Goal: Task Accomplishment & Management: Complete application form

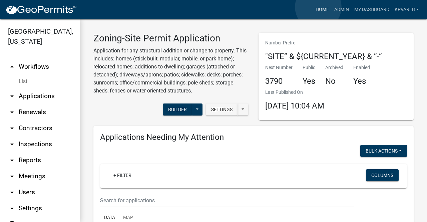
click at [318, 7] on link "Home" at bounding box center [322, 9] width 19 height 13
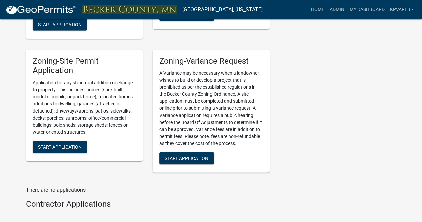
scroll to position [700, 0]
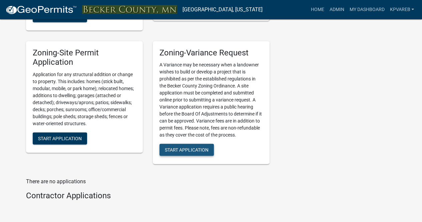
click at [184, 153] on span "Start Application" at bounding box center [187, 149] width 44 height 5
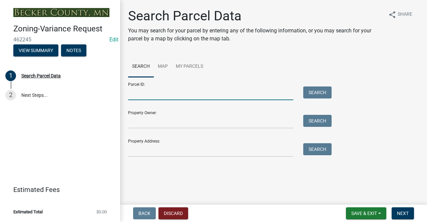
click at [160, 95] on input "Parcel ID:" at bounding box center [210, 93] width 165 height 14
paste input "060223000"
type input "060223000"
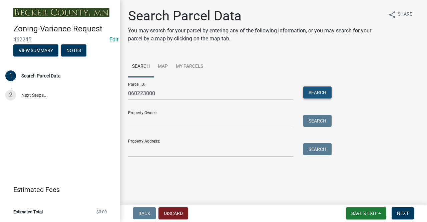
click at [321, 90] on button "Search" at bounding box center [317, 92] width 28 height 12
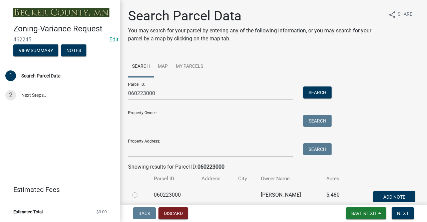
click at [140, 191] on label at bounding box center [140, 191] width 0 height 0
click at [140, 194] on input "radio" at bounding box center [142, 193] width 4 height 4
radio input "true"
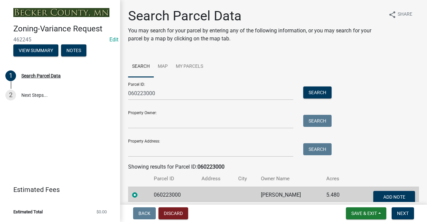
scroll to position [32, 0]
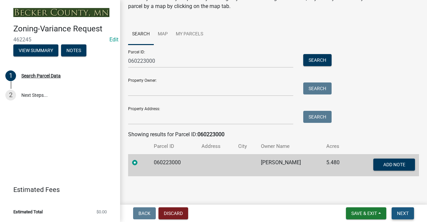
click at [401, 211] on span "Next" at bounding box center [403, 213] width 12 height 5
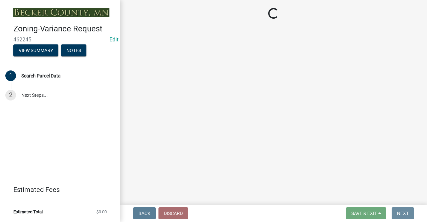
scroll to position [0, 0]
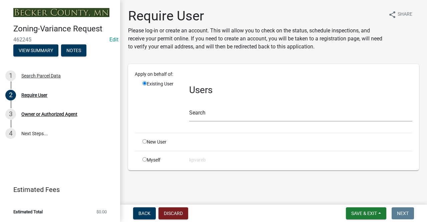
click at [146, 140] on input "radio" at bounding box center [145, 141] width 4 height 4
radio input "true"
radio input "false"
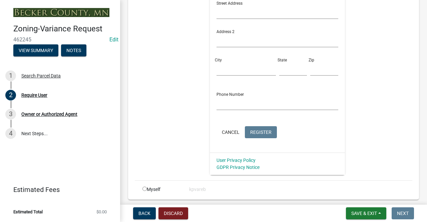
scroll to position [254, 0]
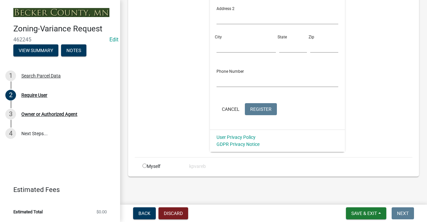
click at [144, 165] on input "radio" at bounding box center [145, 166] width 4 height 4
radio input "true"
radio input "false"
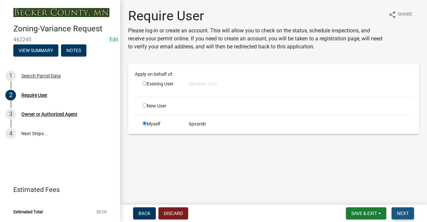
click at [406, 215] on span "Next" at bounding box center [403, 213] width 12 height 5
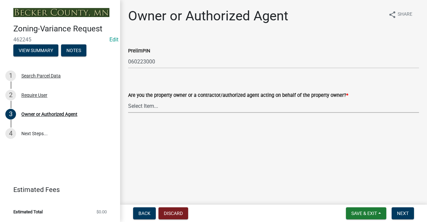
click at [188, 106] on select "Select Item... Property Owner Authorized Agent" at bounding box center [273, 106] width 291 height 14
click at [128, 99] on select "Select Item... Property Owner Authorized Agent" at bounding box center [273, 106] width 291 height 14
select select "05d0b37b-91e3-4c3b-aa7d-ec969703f475"
click at [398, 208] on button "Next" at bounding box center [403, 213] width 22 height 12
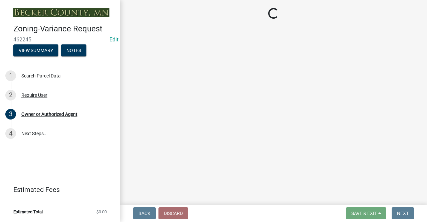
select select "1947af7b-3ff5-4e7a-b069-dc66c9987d53"
select select "81e6ebc2-4a13-4f09-9701-0257b1338ca3"
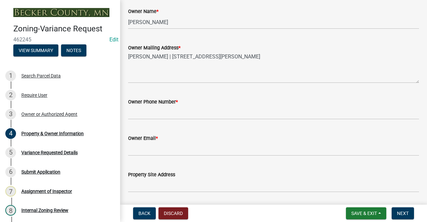
scroll to position [146, 0]
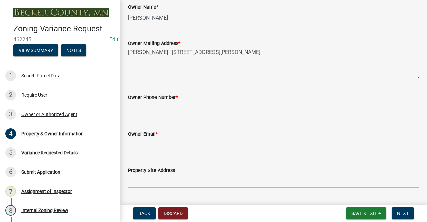
click at [256, 105] on input "Owner Phone Number *" at bounding box center [273, 108] width 291 height 14
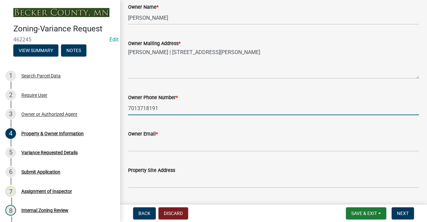
type input "7013718191"
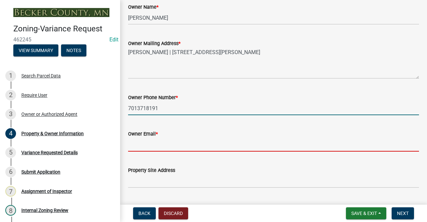
click at [304, 145] on input "Owner Email *" at bounding box center [273, 145] width 291 height 14
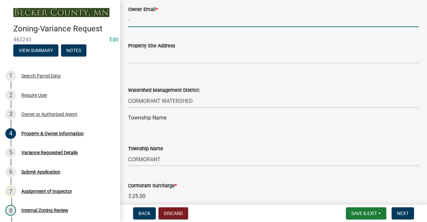
scroll to position [271, 0]
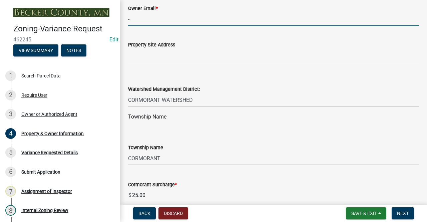
type input "-"
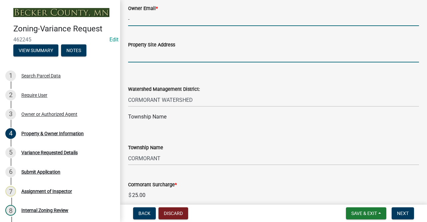
click at [153, 55] on input "Property Site Address" at bounding box center [273, 56] width 291 height 14
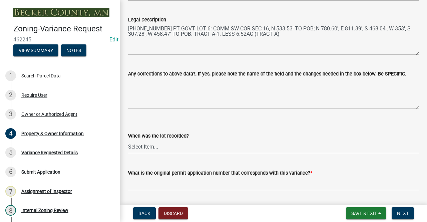
scroll to position [529, 0]
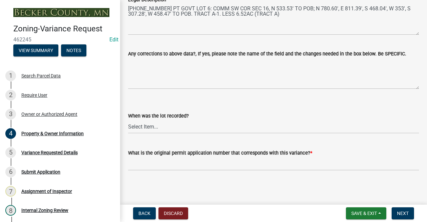
type input "5.48"
click at [149, 162] on input "What is the original permit application number that corresponds with this varia…" at bounding box center [273, 164] width 291 height 14
type input "N/A"
click at [160, 128] on select "Select Item... Prior to 1971 Between 1971 and 1992 After 1992 This will be a ne…" at bounding box center [273, 127] width 291 height 14
click at [128, 120] on select "Select Item... Prior to 1971 Between 1971 and 1992 After 1992 This will be a ne…" at bounding box center [273, 127] width 291 height 14
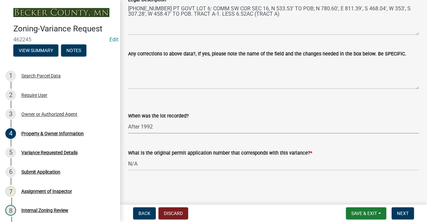
select select "e1509b63-faad-48b6-a727-dce88822a300"
click at [398, 211] on span "Next" at bounding box center [403, 213] width 12 height 5
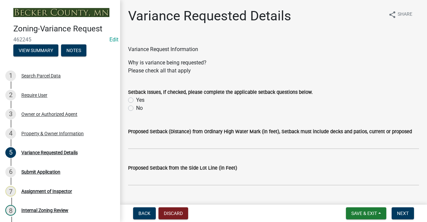
click at [136, 106] on label "No" at bounding box center [139, 108] width 7 height 8
click at [136, 106] on input "No" at bounding box center [138, 106] width 4 height 4
radio input "true"
click at [141, 137] on input "Proposed Setback (Distance) from Ordinary High Water Mark (in feet), Setback mu…" at bounding box center [273, 143] width 291 height 14
type input "n/a"
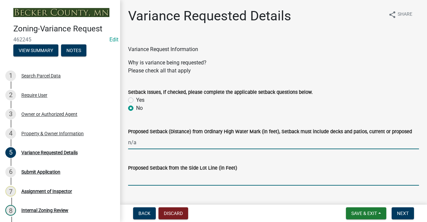
click at [150, 174] on input "Proposed Setback from the Side Lot Line (in Feet)" at bounding box center [273, 179] width 291 height 14
type input "N/A"
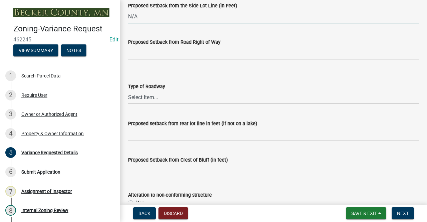
scroll to position [184, 0]
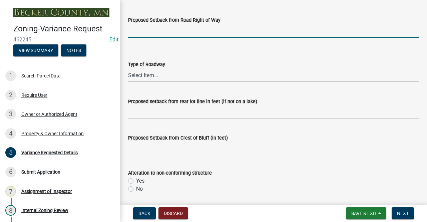
click at [204, 26] on input "Proposed Setback from Road Right of Way" at bounding box center [273, 31] width 291 height 14
type input "N/A"
click at [169, 75] on select "Select Item... [GEOGRAPHIC_DATA]" at bounding box center [273, 75] width 291 height 14
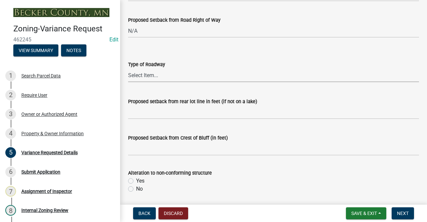
click at [169, 75] on select "Select Item... [GEOGRAPHIC_DATA]" at bounding box center [273, 75] width 291 height 14
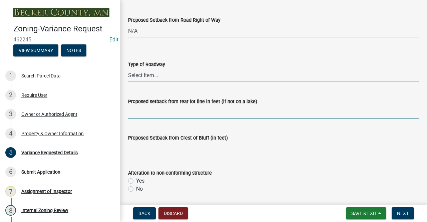
click at [162, 109] on input "Proposed setback from rear lot line in feet (if not on a lake)" at bounding box center [273, 112] width 291 height 14
type input "N/A"
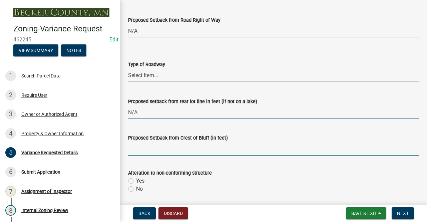
click at [163, 149] on input "Proposed Setback from Crest of Bluff (in feet)" at bounding box center [273, 149] width 291 height 14
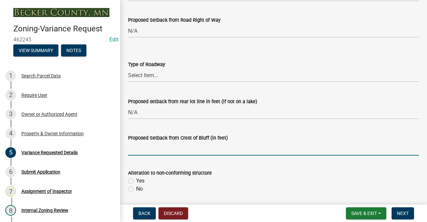
type input "N/A"
click at [136, 190] on label "No" at bounding box center [139, 189] width 7 height 8
click at [136, 189] on input "No" at bounding box center [138, 187] width 4 height 4
radio input "true"
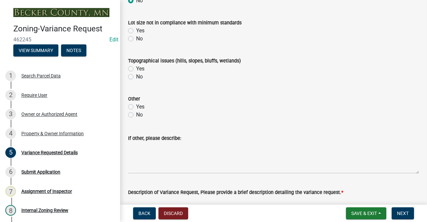
scroll to position [376, 0]
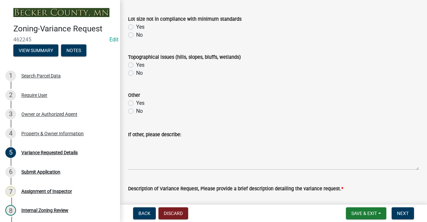
click at [136, 35] on label "No" at bounding box center [139, 35] width 7 height 8
click at [136, 35] on input "No" at bounding box center [138, 33] width 4 height 4
radio input "true"
click at [136, 73] on label "No" at bounding box center [139, 73] width 7 height 8
click at [136, 73] on input "No" at bounding box center [138, 71] width 4 height 4
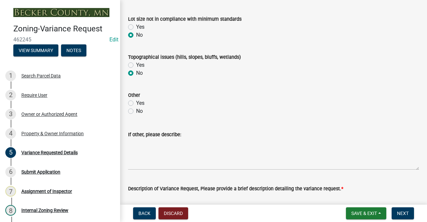
radio input "true"
click at [134, 110] on div "No" at bounding box center [273, 111] width 291 height 8
click at [136, 110] on label "No" at bounding box center [139, 111] width 7 height 8
click at [136, 110] on input "No" at bounding box center [138, 109] width 4 height 4
radio input "true"
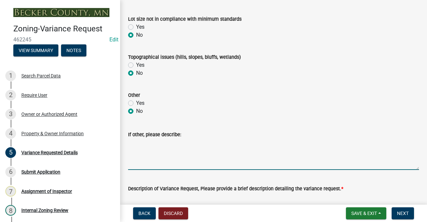
click at [136, 143] on textarea "If other, please describe:" at bounding box center [273, 154] width 291 height 31
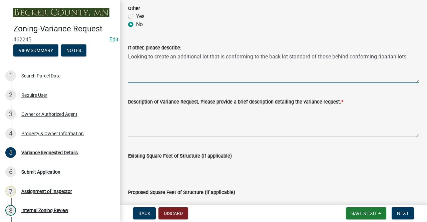
scroll to position [437, 0]
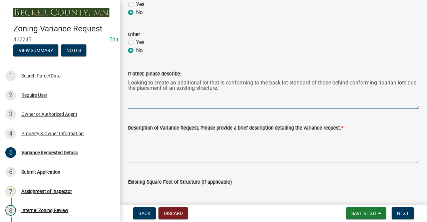
type textarea "Looking to create an additional lot that is conforming to the back lot standard…"
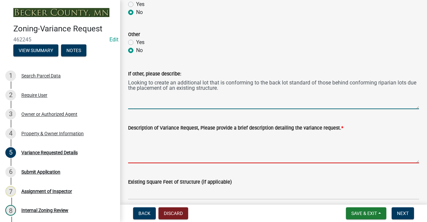
click at [303, 146] on textarea "Description of Variance Request, Please provide a brief description detailing t…" at bounding box center [273, 147] width 291 height 31
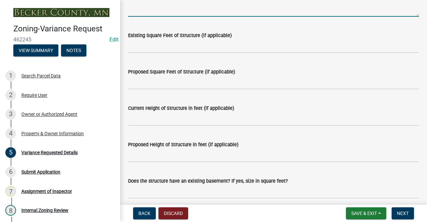
scroll to position [587, 0]
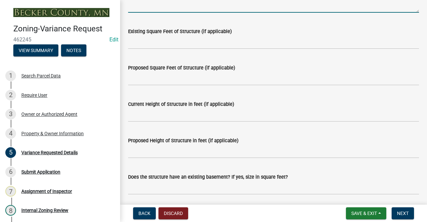
type textarea "Request to create a back lot behind non-conforming riparian lots that is in con…"
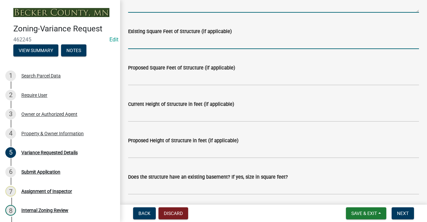
click at [200, 42] on input "Existing Square Feet of Structure (if applicable)" at bounding box center [273, 42] width 291 height 14
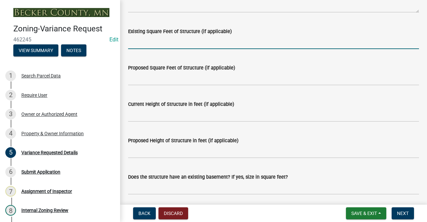
type input "n/a"
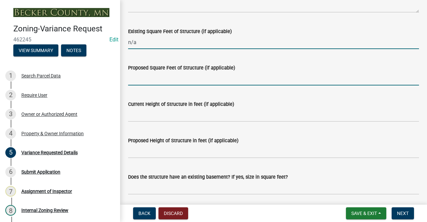
click at [180, 81] on input "Proposed Square Feet of Structure (if applicable)" at bounding box center [273, 79] width 291 height 14
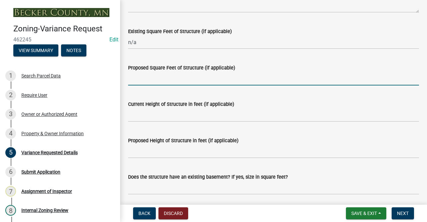
type input "n/a"
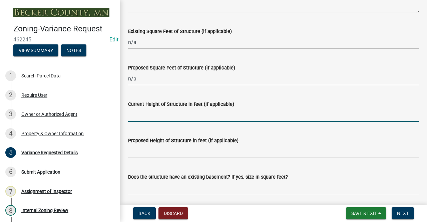
click at [162, 117] on input "Current Height of Structure in feet (if applicable)" at bounding box center [273, 115] width 291 height 14
type input "n/a"
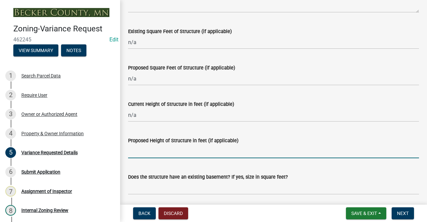
click at [164, 146] on input "Proposed Height of Structure in feet (if applicable)" at bounding box center [273, 152] width 291 height 14
type input "n/a"
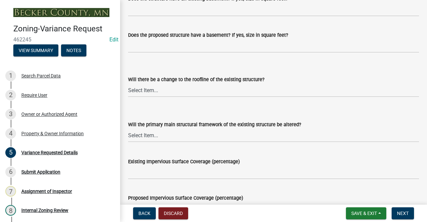
scroll to position [770, 0]
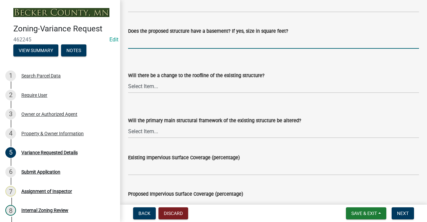
click at [211, 44] on input "Does the proposed structure have a basement? If yes, size in square feet?" at bounding box center [273, 42] width 291 height 14
type input "n/a"
click at [162, 86] on select "Select Item... Yes No N/A" at bounding box center [273, 86] width 291 height 14
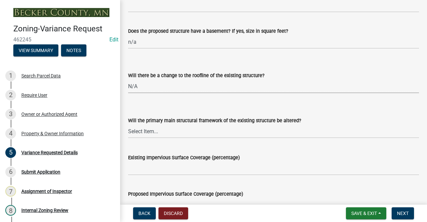
click at [128, 79] on select "Select Item... Yes No N/A" at bounding box center [273, 86] width 291 height 14
select select "a5c6235c-6fe0-43e3-9b64-f3566618e99d"
click at [147, 132] on select "Select Item... Yes No N/A" at bounding box center [273, 131] width 291 height 14
click at [128, 124] on select "Select Item... Yes No N/A" at bounding box center [273, 131] width 291 height 14
select select "a60f612c-e64d-4767-92b2-cb2f842b6e0b"
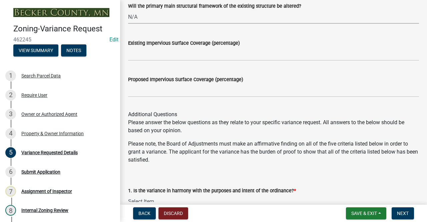
scroll to position [892, 0]
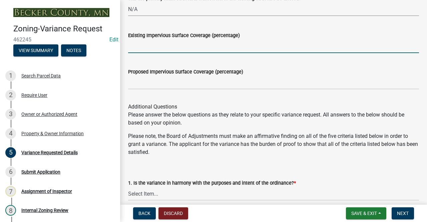
click at [165, 46] on input "Existing Impervious Surface Coverage (percentage)" at bounding box center [273, 46] width 291 height 14
type input "under 25%"
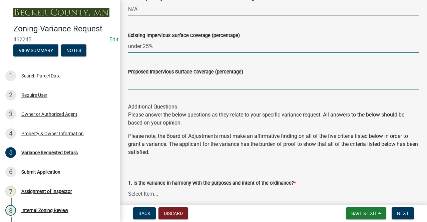
click at [153, 77] on input "Proposed Impervious Surface Coverage (percentage)" at bounding box center [273, 83] width 291 height 14
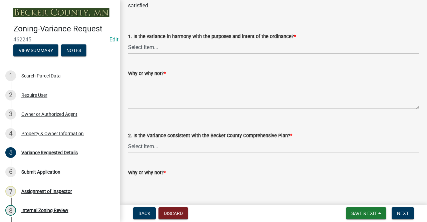
scroll to position [1042, 0]
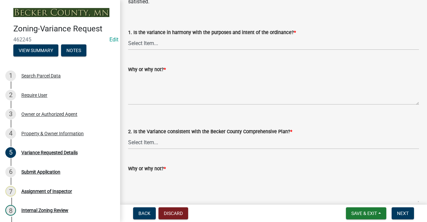
type input "under 25%"
click at [191, 43] on select "Select Item... Yes No" at bounding box center [273, 43] width 291 height 14
click at [128, 36] on select "Select Item... Yes No" at bounding box center [273, 43] width 291 height 14
select select "bb2b5e43-03c1-4874-9abf-a65f400af928"
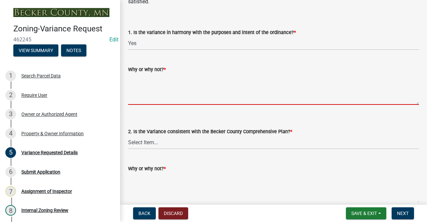
click at [155, 92] on textarea "Why or why not? *" at bounding box center [273, 88] width 291 height 31
click at [151, 145] on select "Select Item... Yes No" at bounding box center [273, 143] width 291 height 14
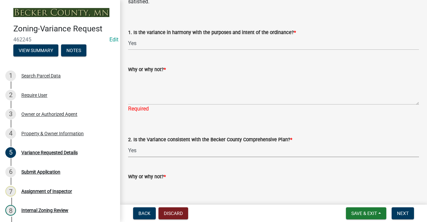
click at [128, 144] on select "Select Item... Yes No" at bounding box center [273, 151] width 291 height 14
select select "8ea3e6c3-8fed-4904-aa20-2f643744aa0c"
click at [164, 87] on textarea "Why or why not? *" at bounding box center [273, 88] width 291 height 31
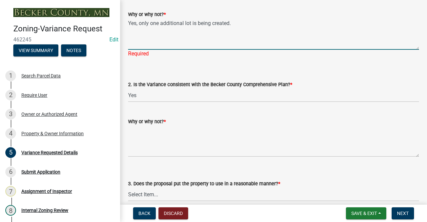
scroll to position [1161, 0]
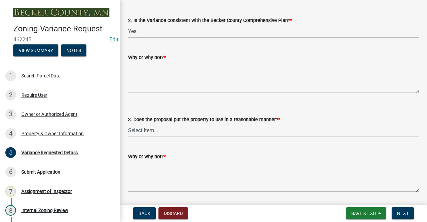
type textarea "Yes, only one additional lot is being created."
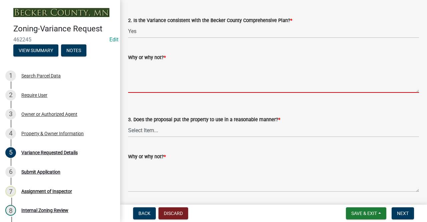
click at [185, 74] on textarea "Why or why not? *" at bounding box center [273, 76] width 291 height 31
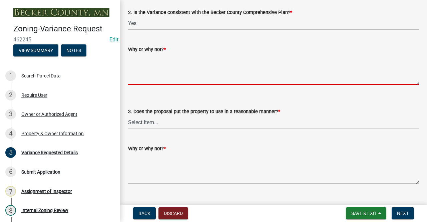
scroll to position [1153, 0]
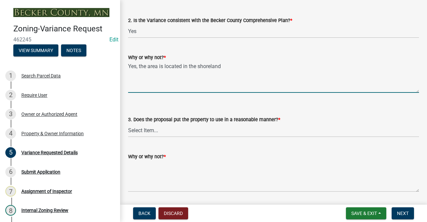
type textarea "Yes, the area is located in the shoreland"
click at [152, 135] on select "Select Item... Yes No" at bounding box center [273, 130] width 291 height 14
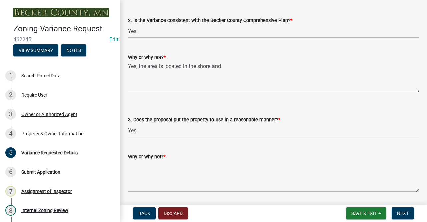
click at [128, 123] on select "Select Item... Yes No" at bounding box center [273, 130] width 291 height 14
select select "860afd09-da87-482b-bca4-413f5cf53582"
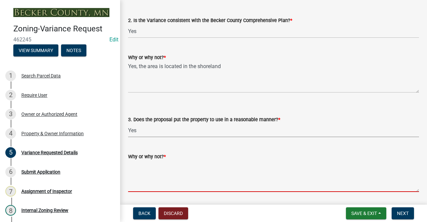
click at [150, 176] on textarea "Why or why not? *" at bounding box center [273, 176] width 291 height 31
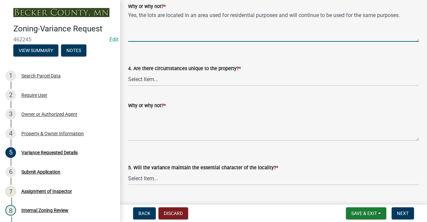
scroll to position [1308, 0]
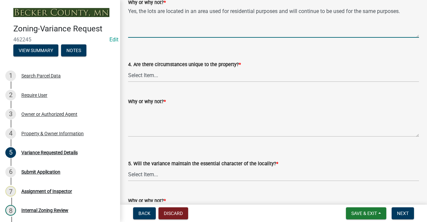
type textarea "Yes, the lots are located in an area used for residential purposes and will con…"
click at [222, 169] on select "Select Item... Yes No" at bounding box center [273, 175] width 291 height 14
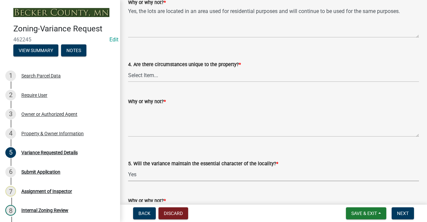
click at [128, 168] on select "Select Item... Yes No" at bounding box center [273, 175] width 291 height 14
select select "1aa51e34-4f0a-4095-a3f3-287665056048"
click at [178, 82] on wm-data-entity-input "4. Are there circumstances unique to the property? * Select Item... Yes No" at bounding box center [273, 65] width 291 height 45
click at [177, 76] on select "Select Item... Yes No" at bounding box center [273, 75] width 291 height 14
click at [128, 68] on select "Select Item... Yes No" at bounding box center [273, 75] width 291 height 14
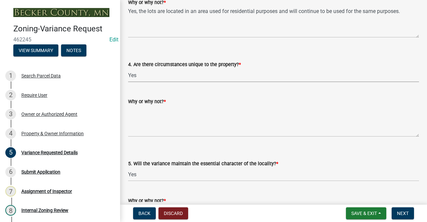
select select "ee8740c3-f4d5-48cf-ad42-c8f7342b480c"
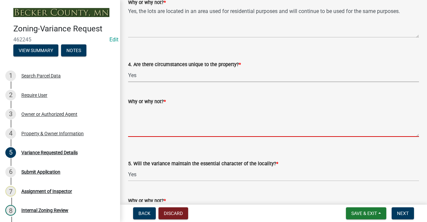
click at [168, 128] on textarea "Why or why not? *" at bounding box center [273, 120] width 291 height 31
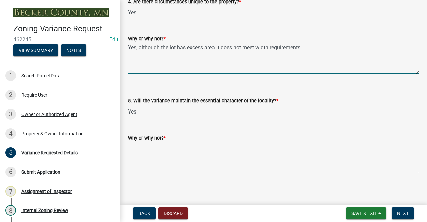
scroll to position [1388, 0]
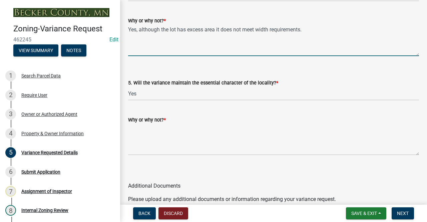
type textarea "Yes, although the lot has excess area it does not meet width requirements."
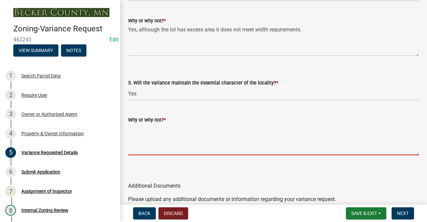
click at [154, 138] on textarea "Why or why not? *" at bounding box center [273, 139] width 291 height 31
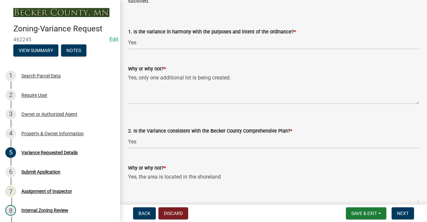
scroll to position [1035, 0]
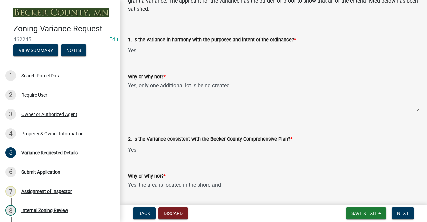
type textarea "Yes, the locality is used in a residential manner and this will remain that way."
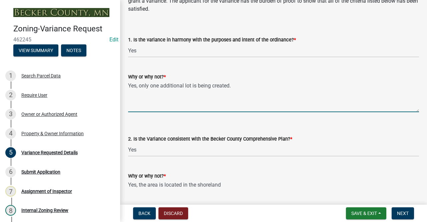
click at [233, 85] on textarea "Yes, only one additional lot is being created." at bounding box center [273, 96] width 291 height 31
type textarea "Yes, only one additional lot is being created on a parcel over 5 acres."
click at [244, 186] on textarea "Yes, the area is located in the shoreland" at bounding box center [273, 195] width 291 height 31
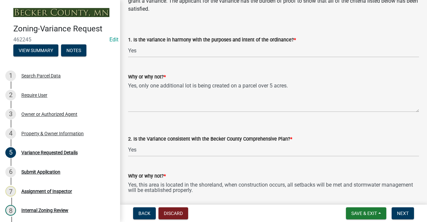
drag, startPoint x: 237, startPoint y: 188, endPoint x: 140, endPoint y: 188, distance: 97.1
click at [140, 188] on textarea "Yes, this area is located in the shoreland, when construction occurs, all setba…" at bounding box center [273, 195] width 291 height 31
click at [226, 196] on textarea "Yes, this area is located in the shoreland, when construction occurs, all setba…" at bounding box center [273, 195] width 291 height 31
drag, startPoint x: 226, startPoint y: 196, endPoint x: 118, endPoint y: 178, distance: 109.2
click at [118, 178] on div "Zoning-Variance Request 462245 Edit View Summary Notes 1 Search Parcel Data 2 R…" at bounding box center [213, 111] width 427 height 222
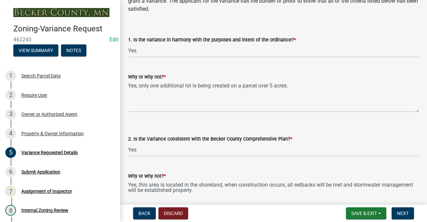
type textarea "Yes, this area is located in the shoreland, when construction occurs, all setba…"
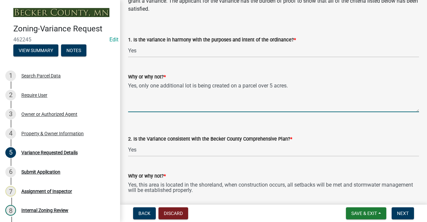
click at [294, 91] on textarea "Yes, only one additional lot is being created on a parcel over 5 acres." at bounding box center [273, 96] width 291 height 31
drag, startPoint x: 294, startPoint y: 91, endPoint x: 337, endPoint y: 94, distance: 43.2
click at [337, 94] on textarea "Yes, only one additional lot is being created on a parcel over 5 acres." at bounding box center [273, 96] width 291 height 31
paste textarea "Yes, this area is located in the shoreland, when construction occurs, all setba…"
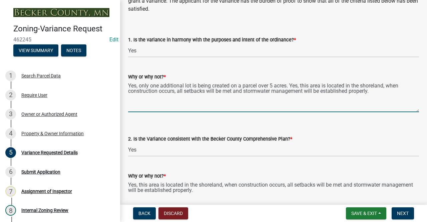
drag, startPoint x: 290, startPoint y: 86, endPoint x: 127, endPoint y: 83, distance: 163.6
click at [127, 83] on div "Why or why not? * Yes, only one additional lot is being created on a parcel ove…" at bounding box center [273, 87] width 301 height 49
type textarea "Yes, this area is located in the shoreland, when construction occurs, all setba…"
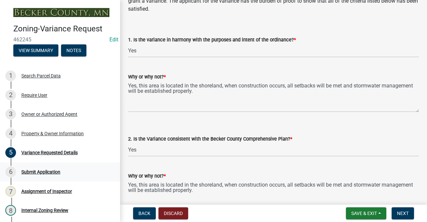
drag, startPoint x: 249, startPoint y: 189, endPoint x: 106, endPoint y: 170, distance: 144.5
click at [106, 170] on div "Zoning-Variance Request 462245 Edit View Summary Notes 1 Search Parcel Data 2 R…" at bounding box center [213, 111] width 427 height 222
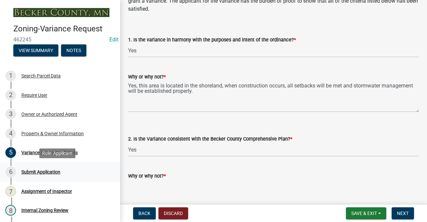
paste textarea "Yes, only one additional lot is being created on a parcel over 5 acres."
type textarea "Yes, only one additional lot is being created on a parcel over 5 acres."
click at [106, 170] on link "6 Submit Application" at bounding box center [60, 171] width 120 height 19
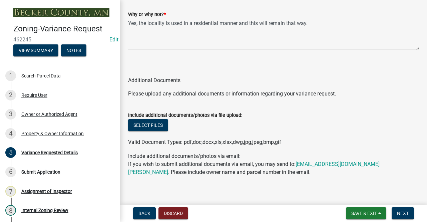
scroll to position [1499, 0]
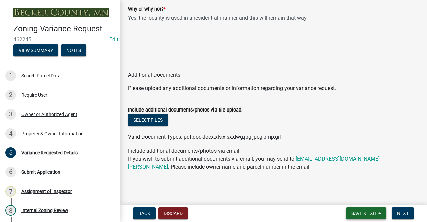
click at [356, 210] on button "Save & Exit" at bounding box center [366, 213] width 40 height 12
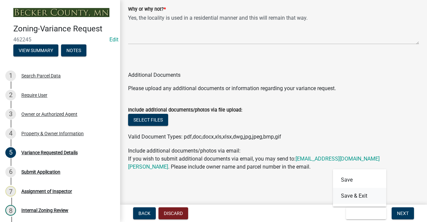
click at [361, 196] on button "Save & Exit" at bounding box center [359, 196] width 53 height 16
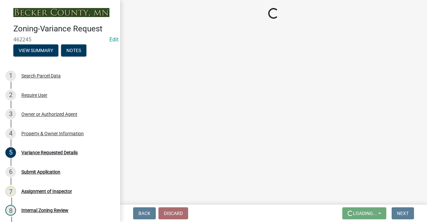
scroll to position [0, 0]
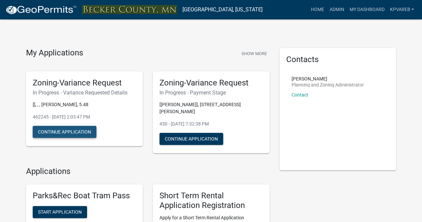
click at [70, 133] on button "Continue Application" at bounding box center [65, 132] width 64 height 12
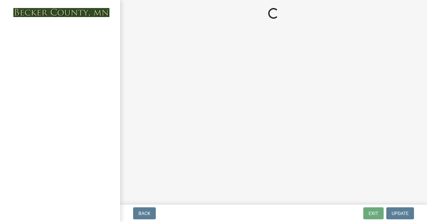
select select "a5c6235c-6fe0-43e3-9b64-f3566618e99d"
select select "a60f612c-e64d-4767-92b2-cb2f842b6e0b"
select select "bb2b5e43-03c1-4874-9abf-a65f400af928"
select select "8ea3e6c3-8fed-4904-aa20-2f643744aa0c"
select select "860afd09-da87-482b-bca4-413f5cf53582"
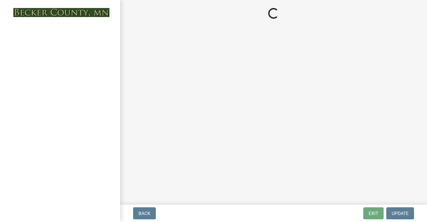
select select "ee8740c3-f4d5-48cf-ad42-c8f7342b480c"
select select "1aa51e34-4f0a-4095-a3f3-287665056048"
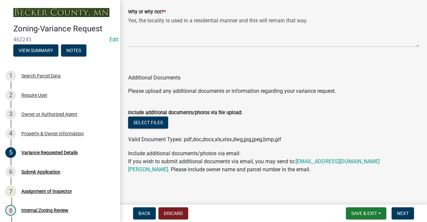
scroll to position [1499, 0]
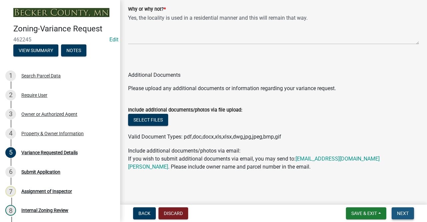
click at [399, 211] on span "Next" at bounding box center [403, 213] width 12 height 5
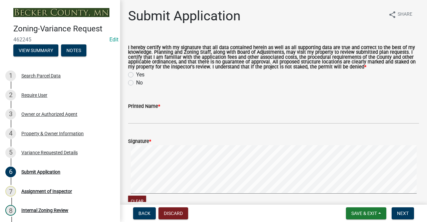
click at [136, 73] on label "Yes" at bounding box center [140, 75] width 8 height 8
click at [136, 73] on input "Yes" at bounding box center [138, 73] width 4 height 4
radio input "true"
click at [142, 211] on span "Back" at bounding box center [145, 213] width 12 height 5
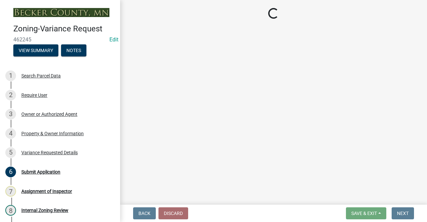
select select "a5c6235c-6fe0-43e3-9b64-f3566618e99d"
select select "a60f612c-e64d-4767-92b2-cb2f842b6e0b"
select select "bb2b5e43-03c1-4874-9abf-a65f400af928"
select select "8ea3e6c3-8fed-4904-aa20-2f643744aa0c"
select select "860afd09-da87-482b-bca4-413f5cf53582"
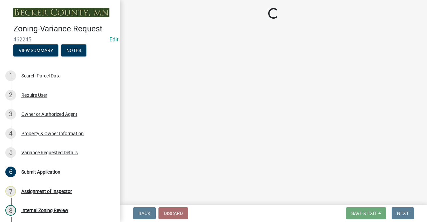
select select "ee8740c3-f4d5-48cf-ad42-c8f7342b480c"
select select "1aa51e34-4f0a-4095-a3f3-287665056048"
